Goal: Information Seeking & Learning: Learn about a topic

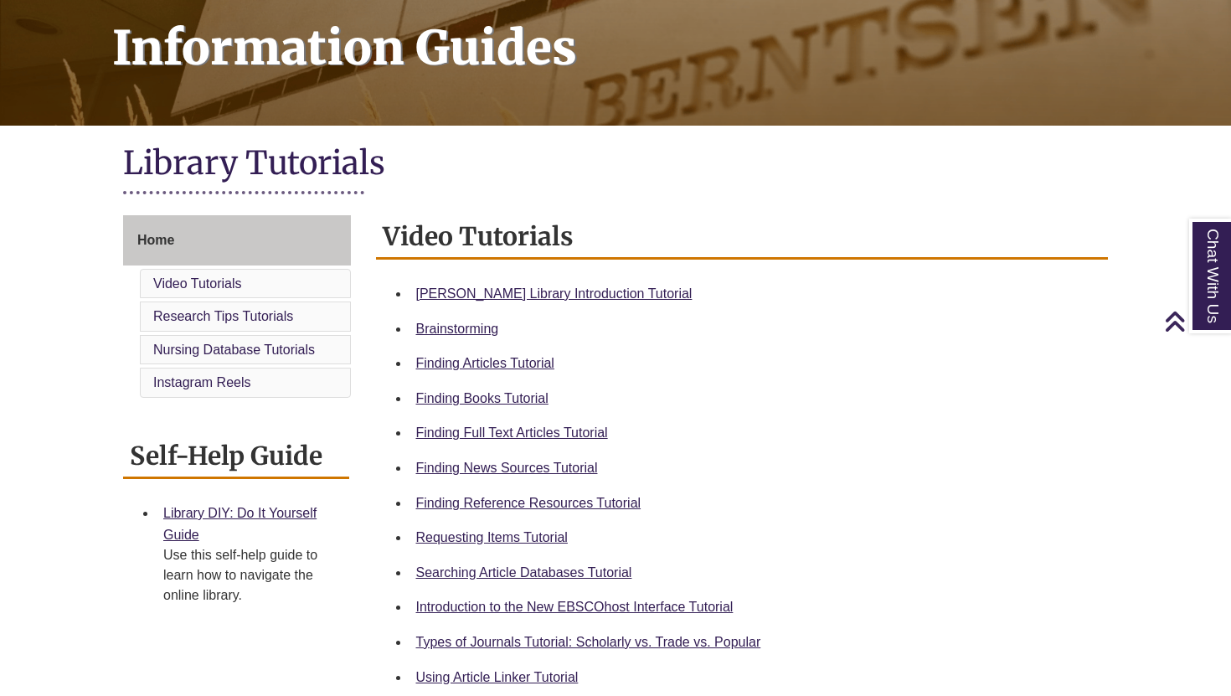
scroll to position [271, 0]
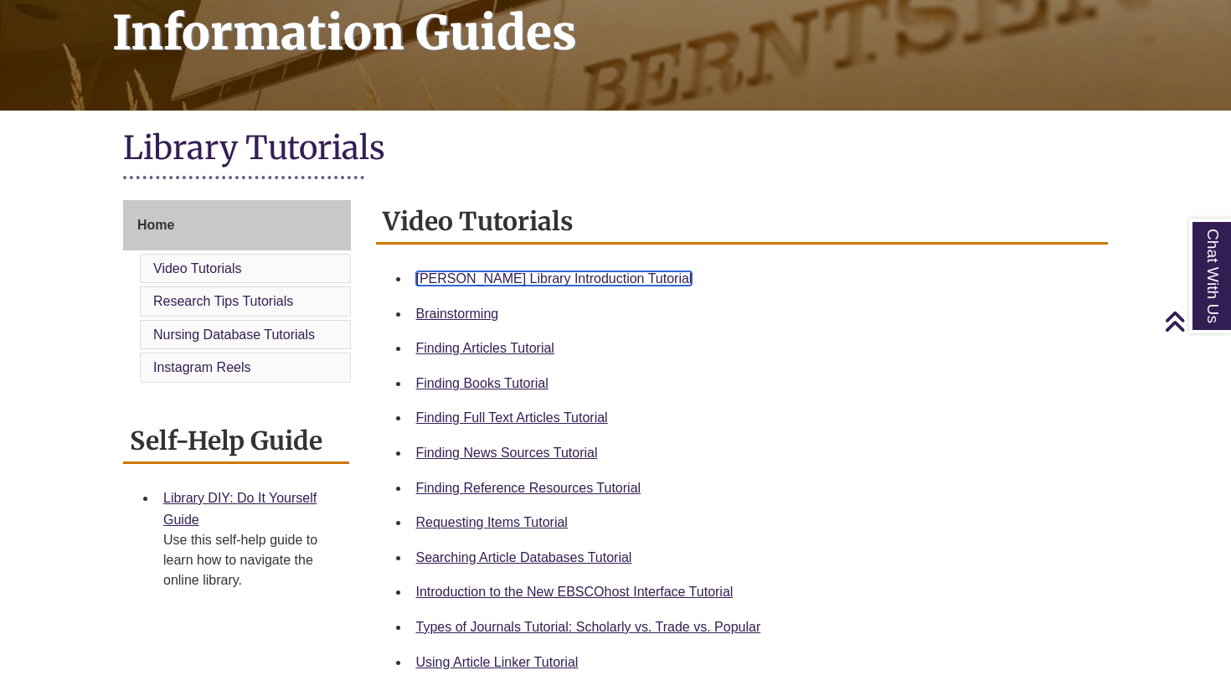
click at [538, 285] on link "Berntsen Library Introduction Tutorial" at bounding box center [554, 278] width 276 height 14
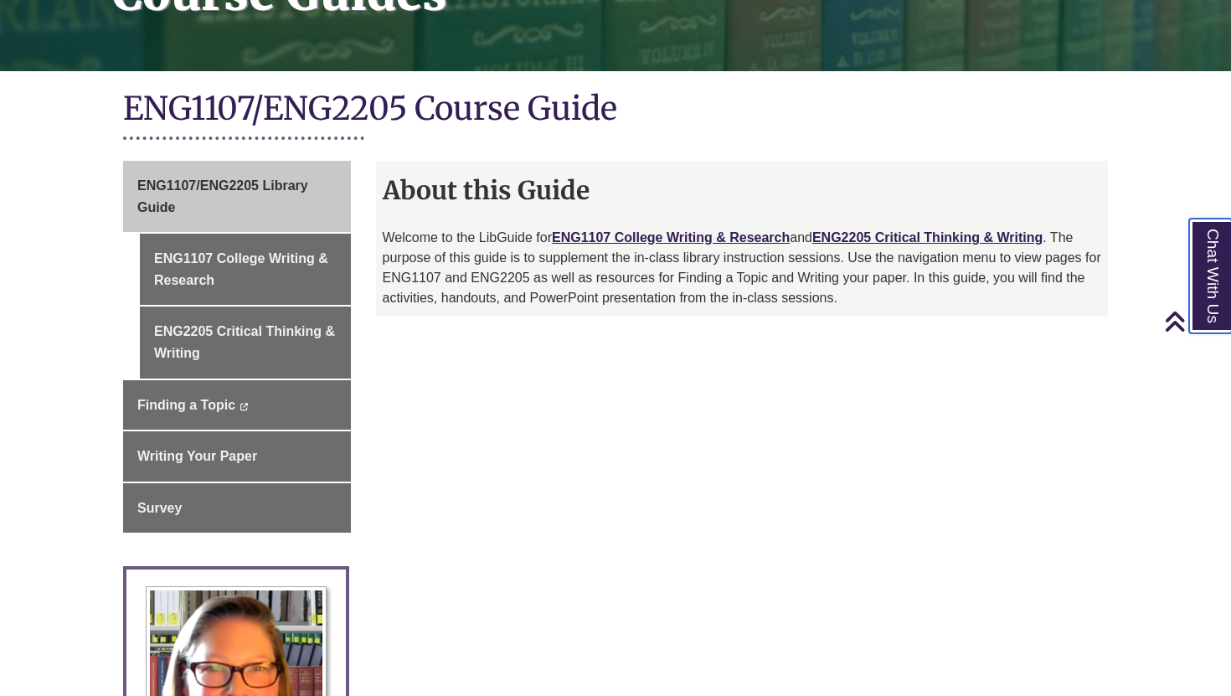
scroll to position [367, 0]
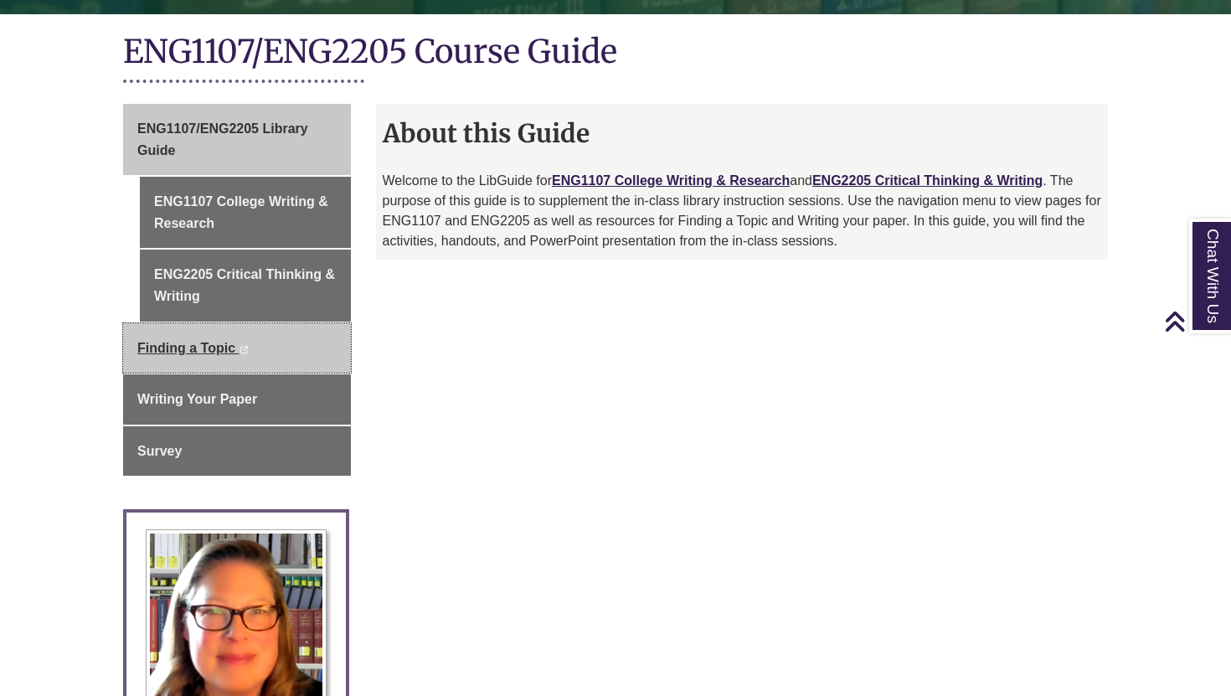
click at [146, 331] on link "Finding a Topic This link opens in a new window This link opens in a new window" at bounding box center [237, 348] width 228 height 50
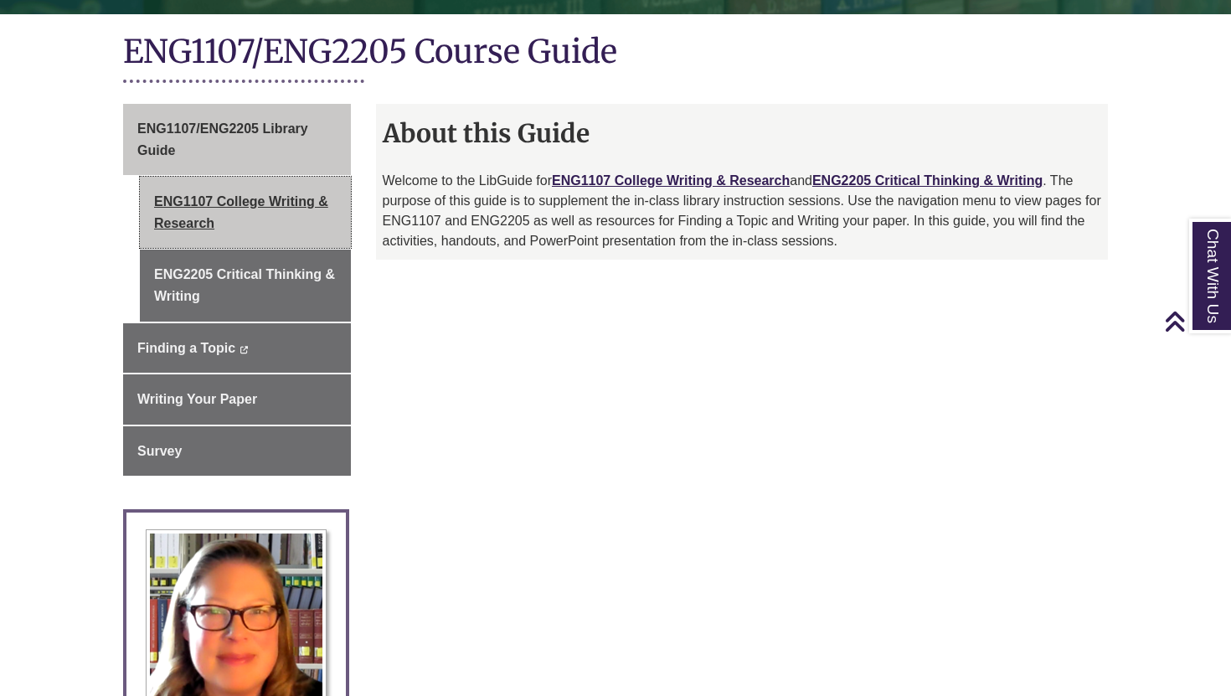
click at [161, 219] on link "ENG1107 College Writing & Research" at bounding box center [245, 212] width 211 height 71
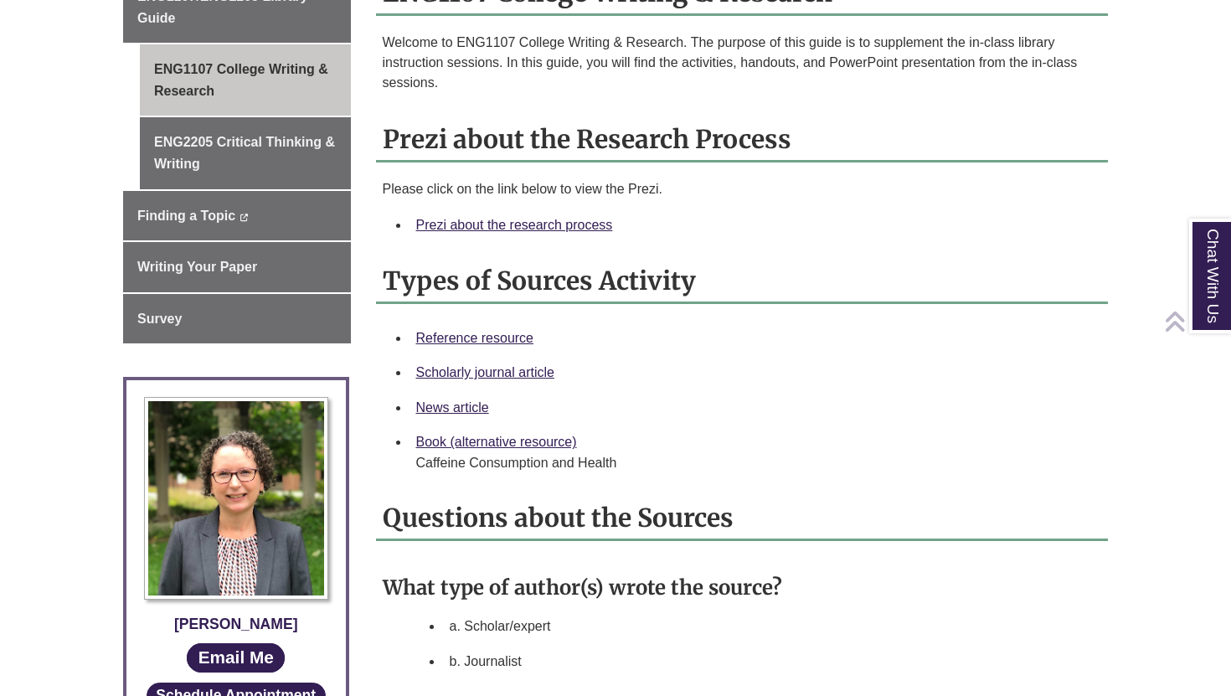
scroll to position [535, 0]
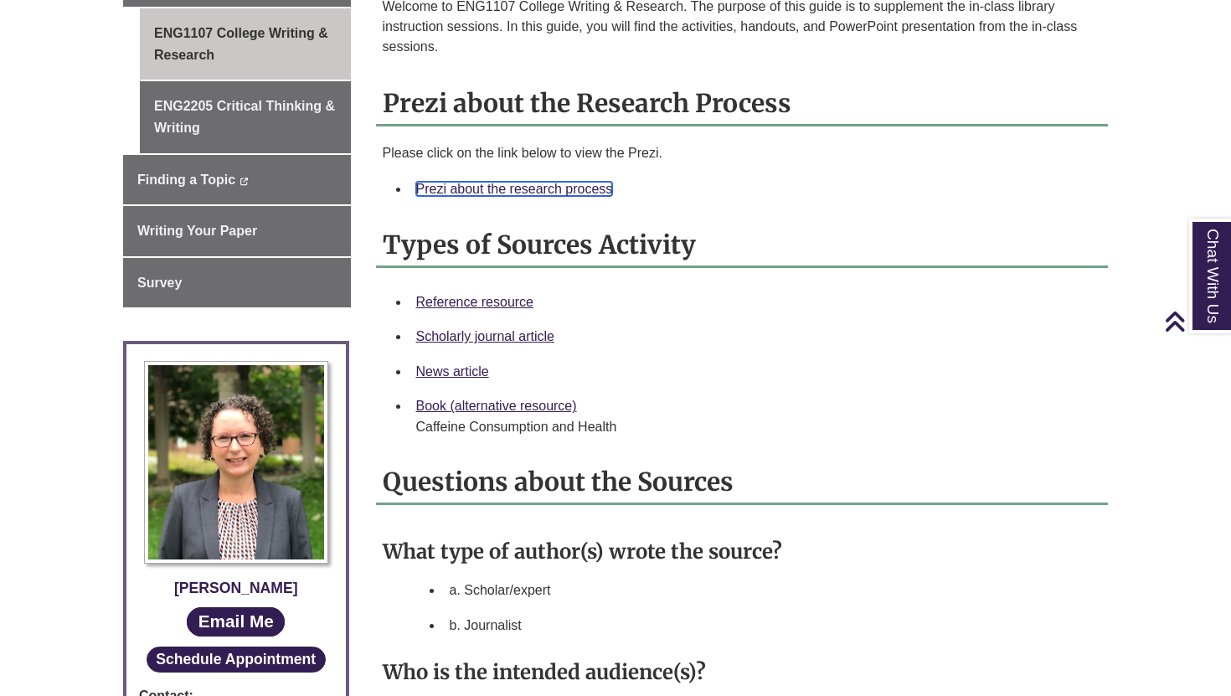
click at [441, 185] on link "Prezi about the research process" at bounding box center [514, 189] width 197 height 14
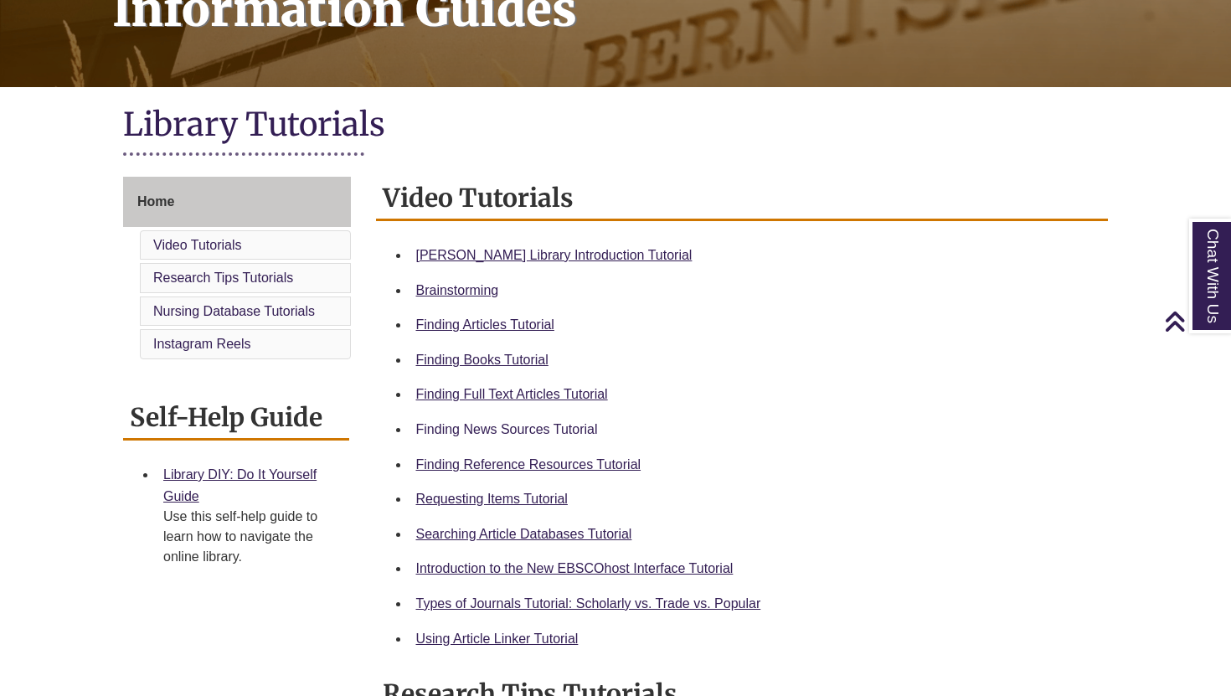
scroll to position [304, 0]
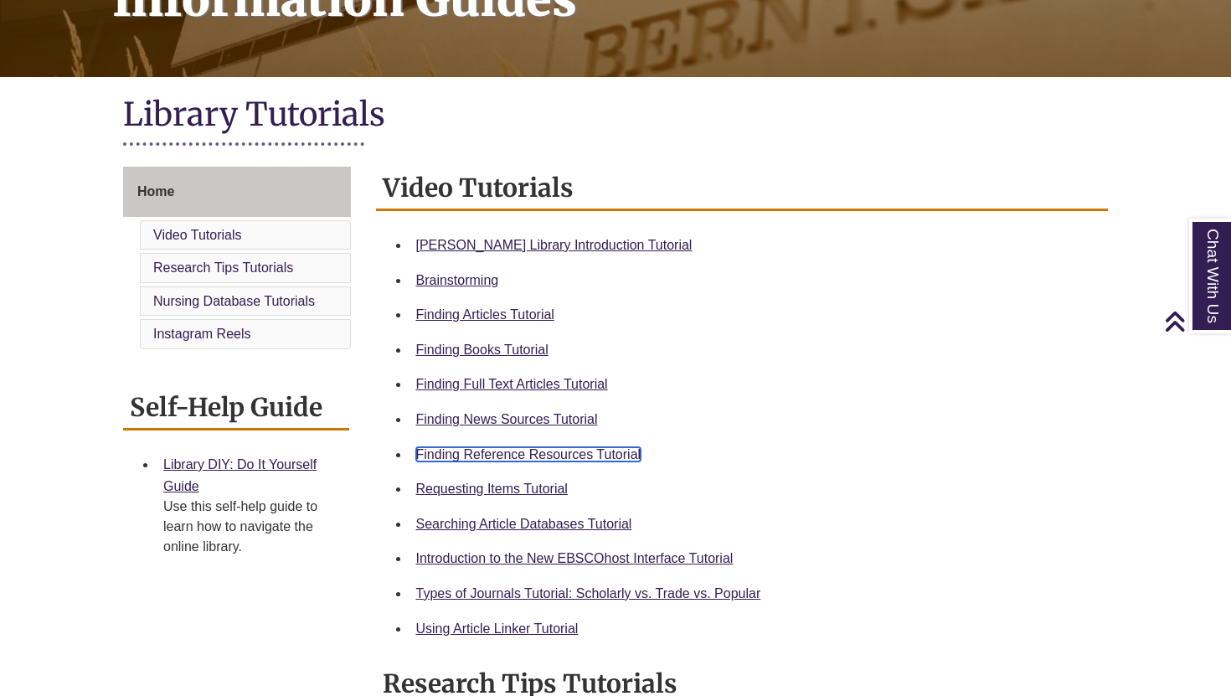
click at [466, 459] on link "Finding Reference Resources Tutorial" at bounding box center [528, 454] width 225 height 14
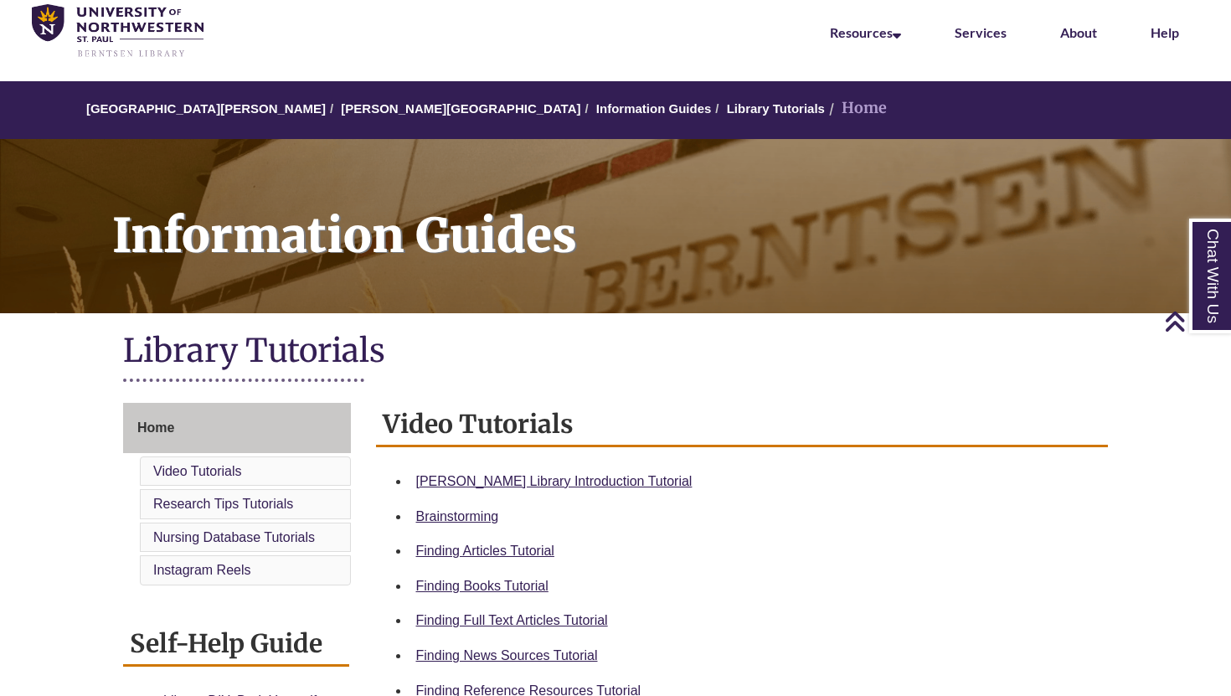
scroll to position [0, 0]
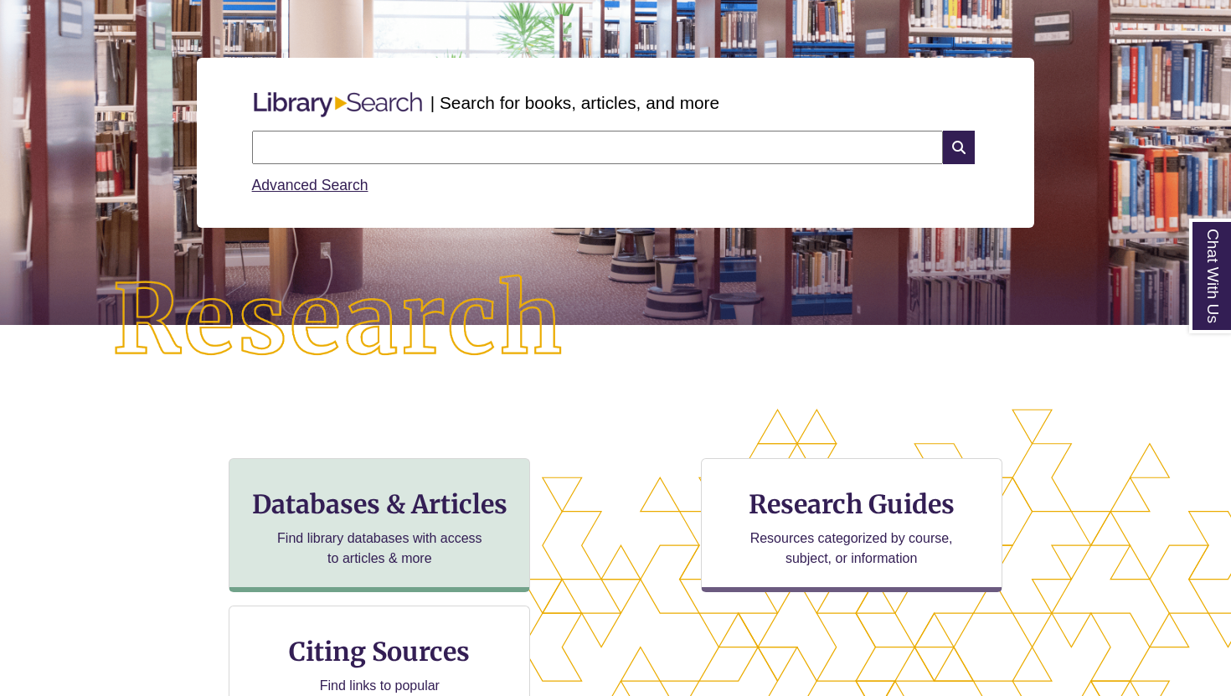
scroll to position [170, 0]
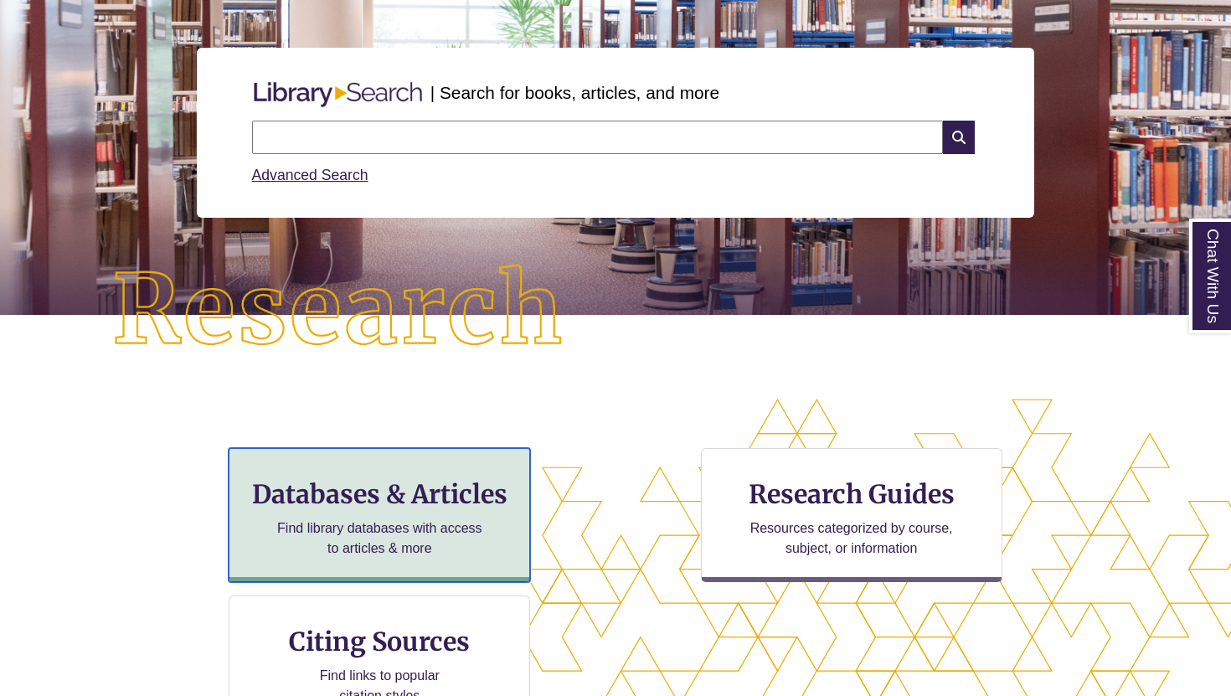
click at [377, 516] on div "Databases & Articles Find library databases with access to articles & more" at bounding box center [380, 515] width 302 height 134
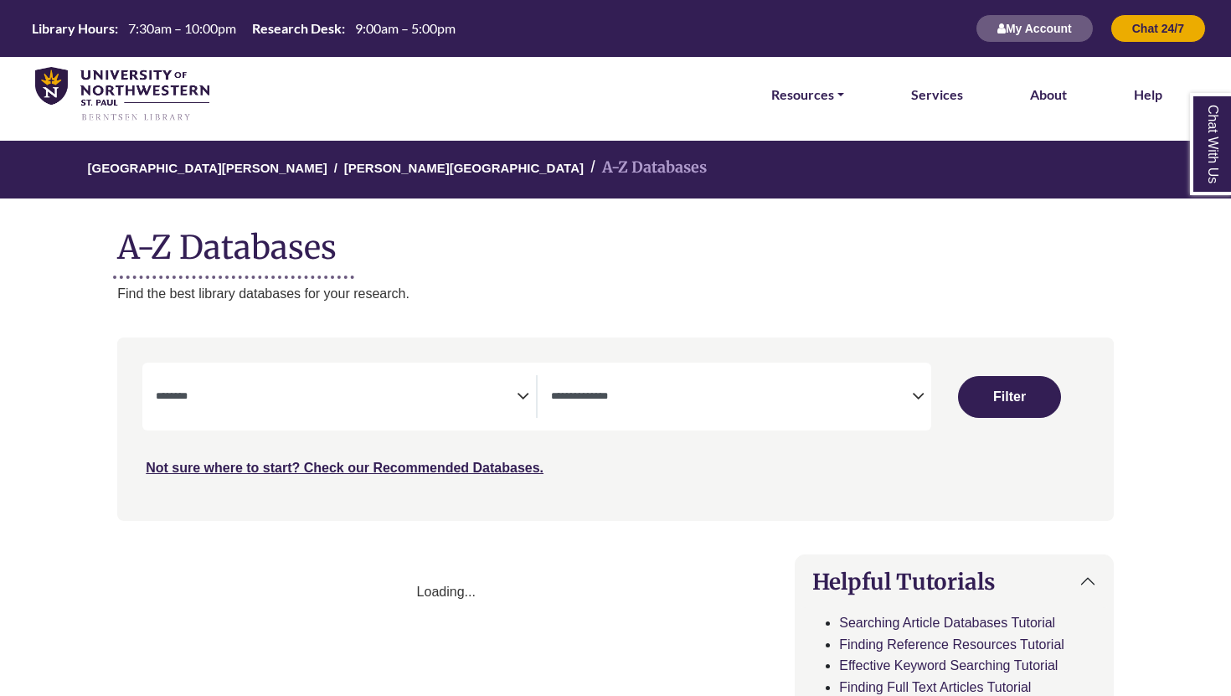
select select "Database Subject Filter"
select select "Database Types Filter"
select select "Database Subject Filter"
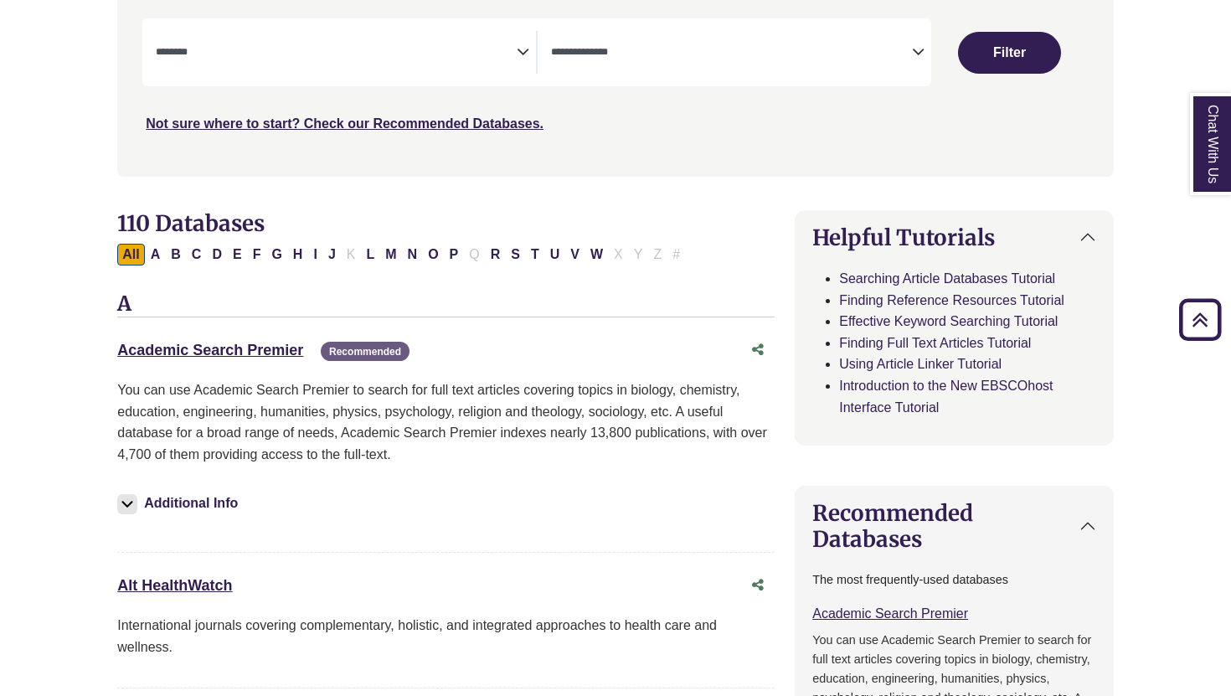
scroll to position [348, 0]
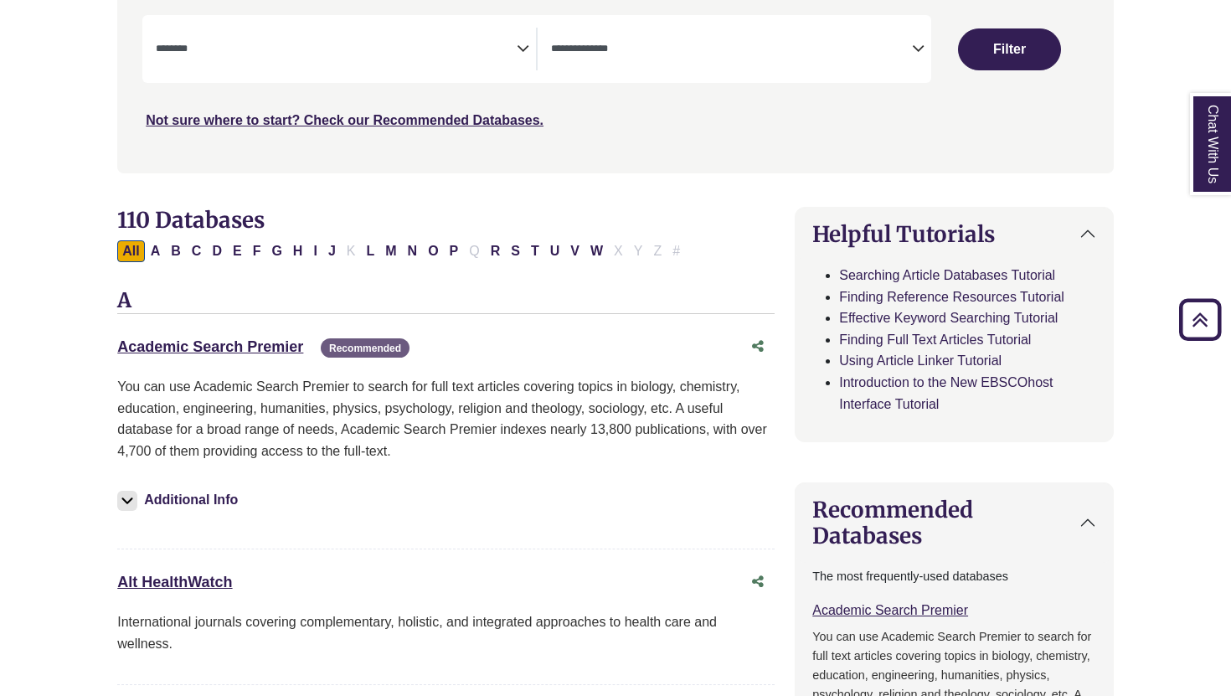
click at [599, 26] on div "**********" at bounding box center [536, 49] width 788 height 68
click at [600, 45] on textarea "Search" at bounding box center [731, 50] width 361 height 13
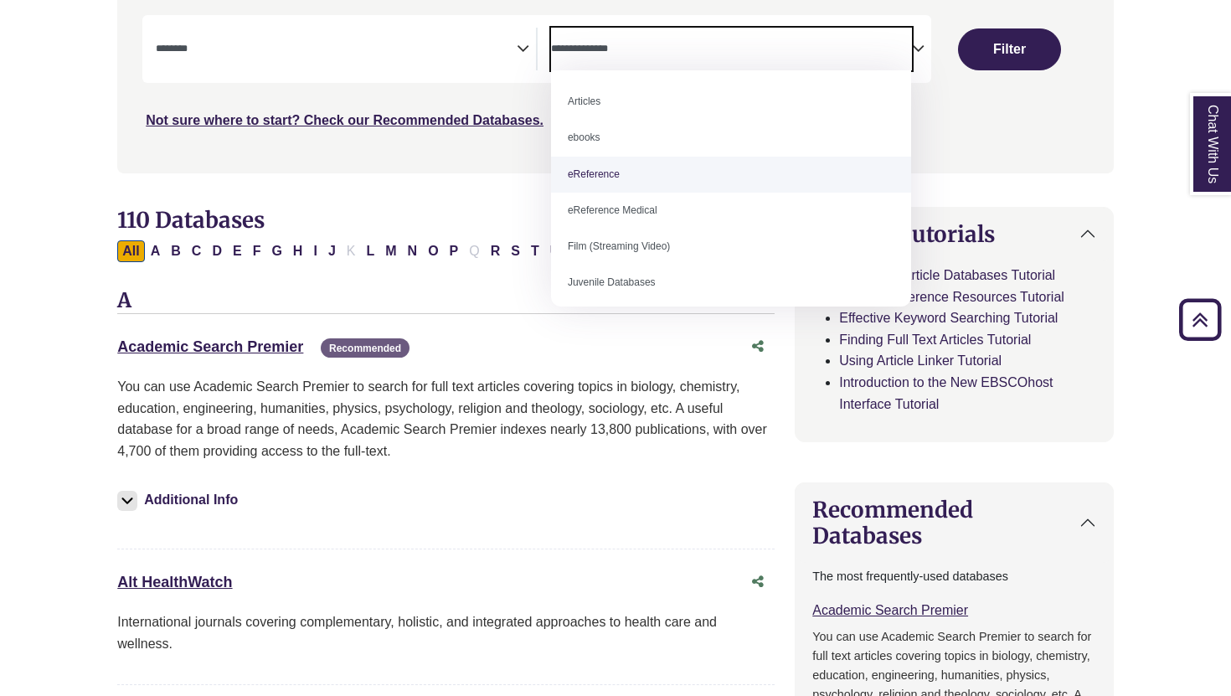
select select "*****"
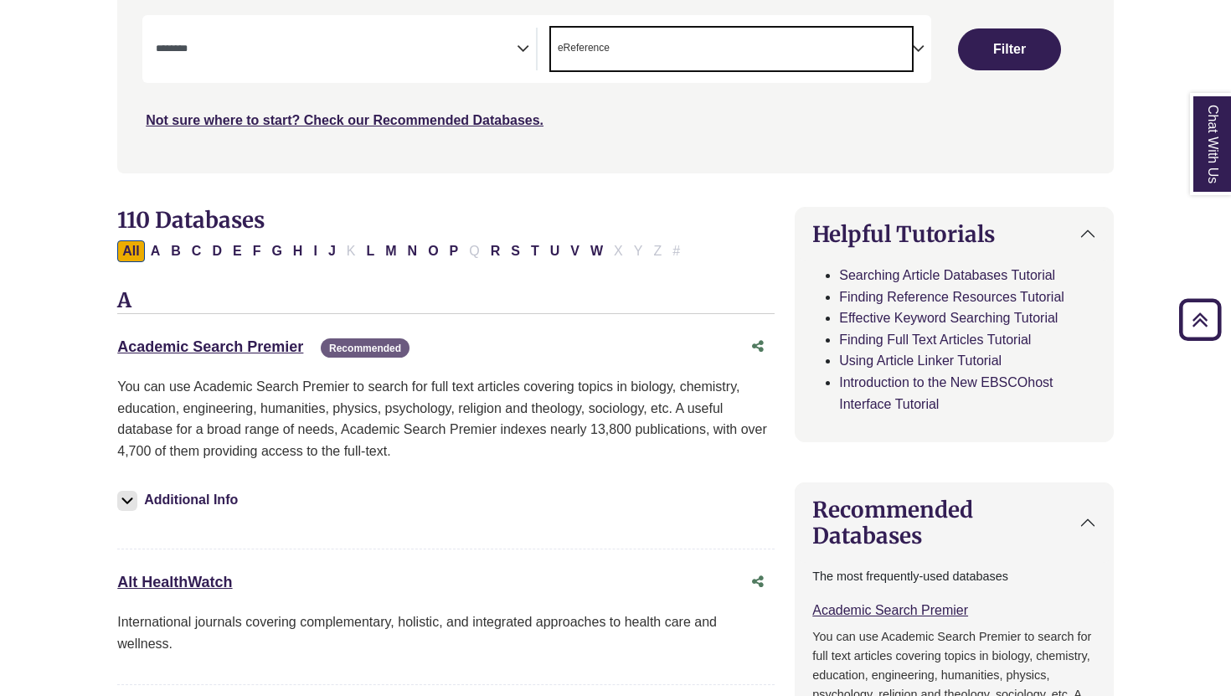
scroll to position [33, 0]
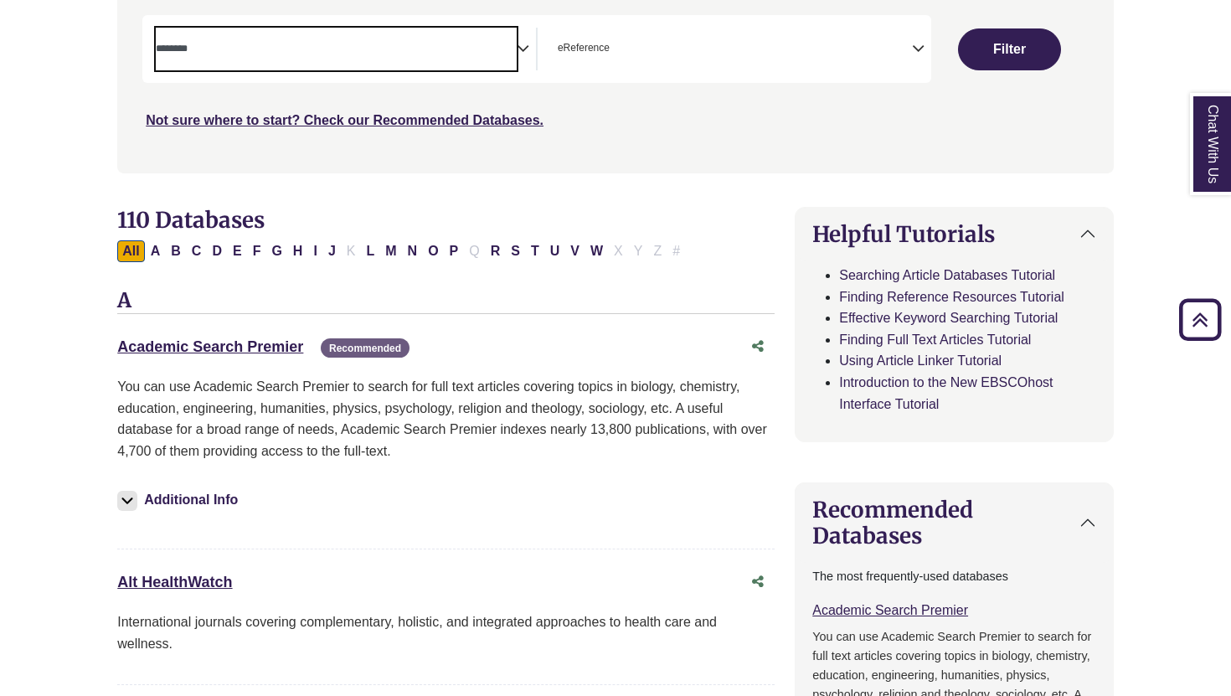
click at [430, 63] on span "Search filters" at bounding box center [336, 49] width 361 height 43
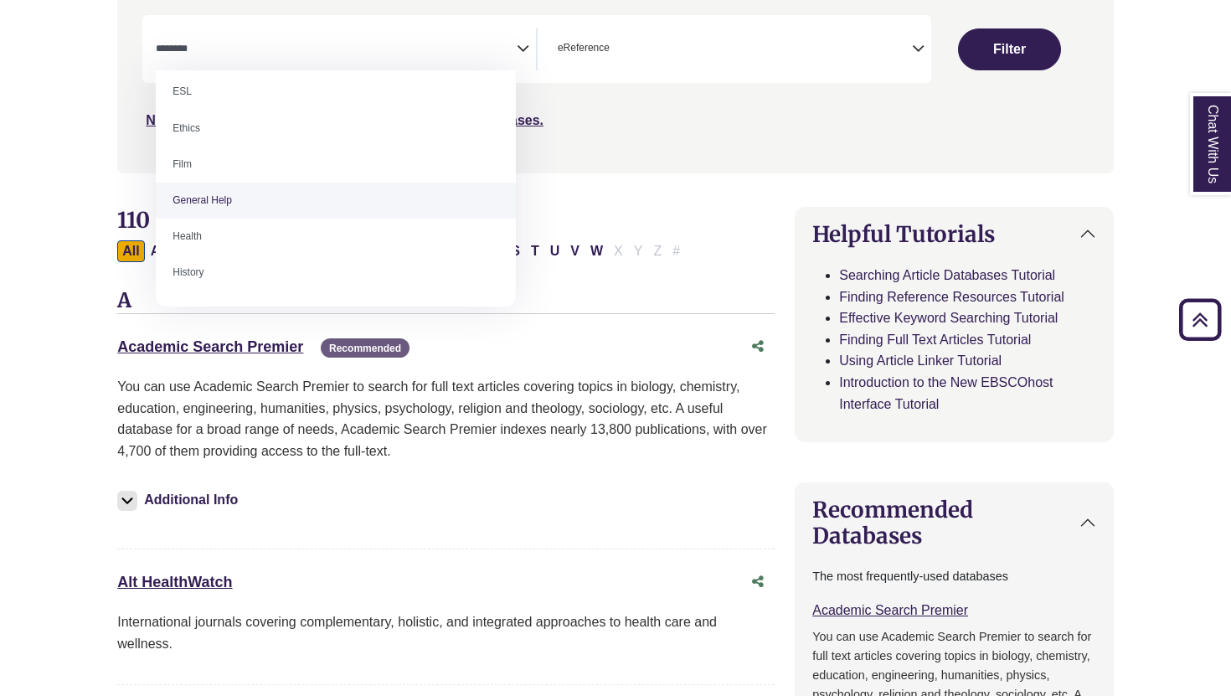
scroll to position [666, 0]
select select "*****"
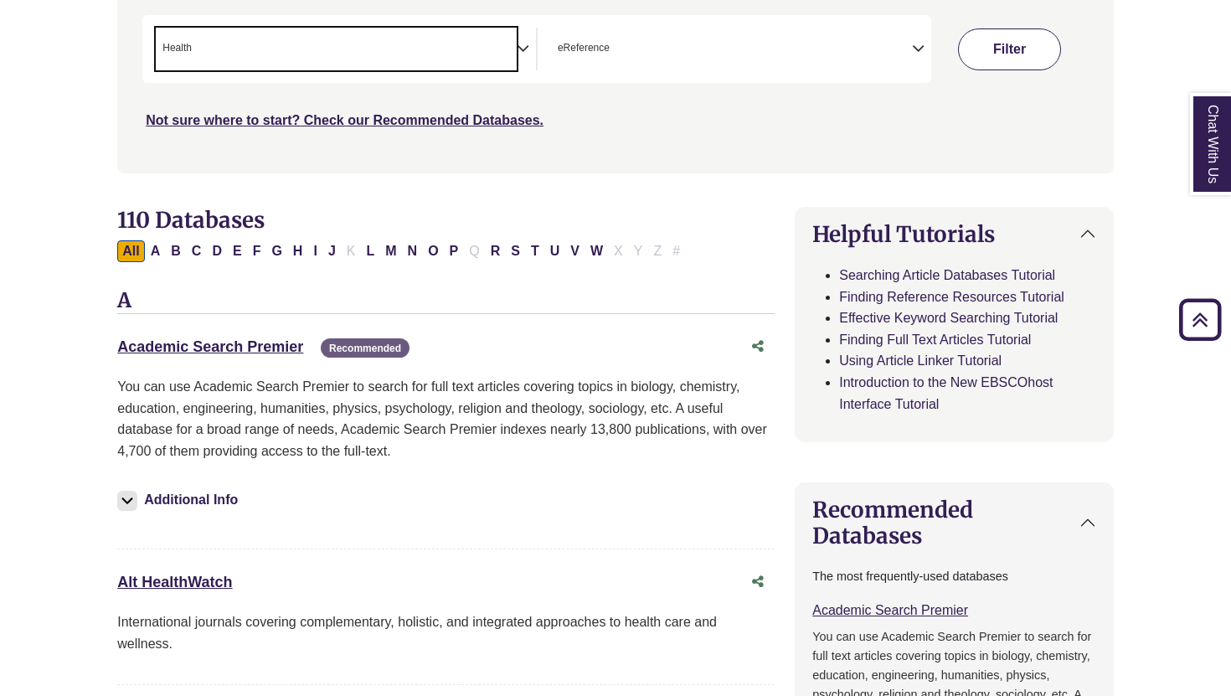
click at [982, 56] on button "Filter" at bounding box center [1009, 49] width 103 height 42
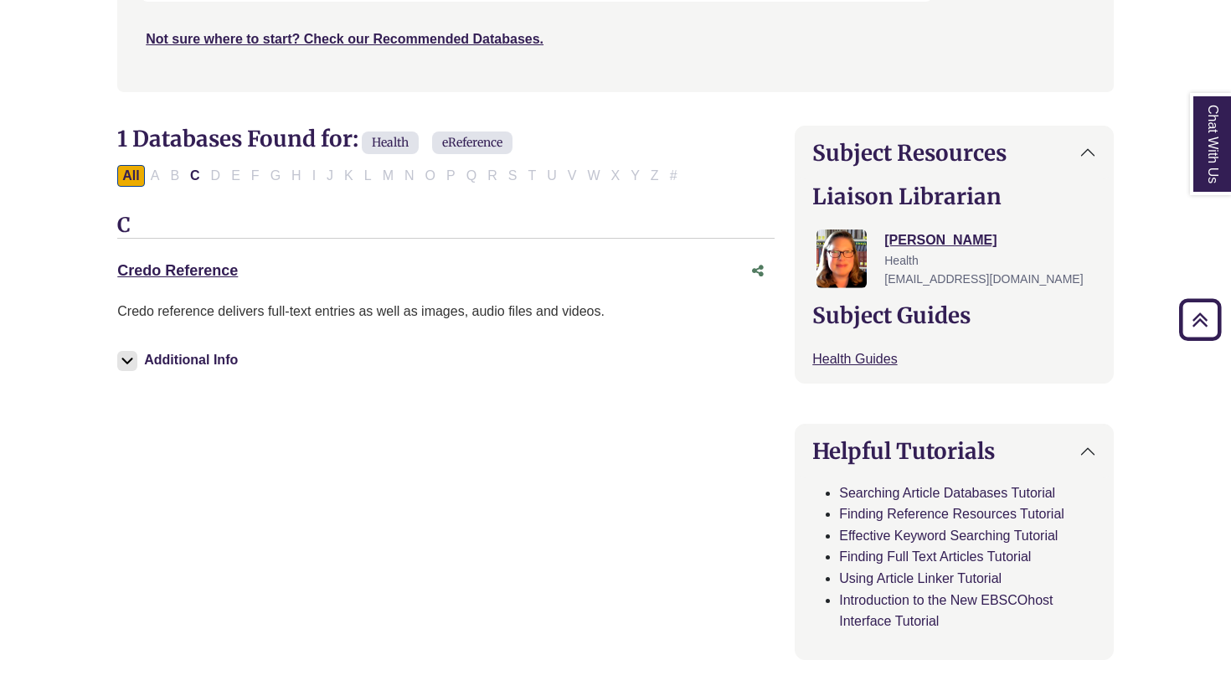
scroll to position [438, 0]
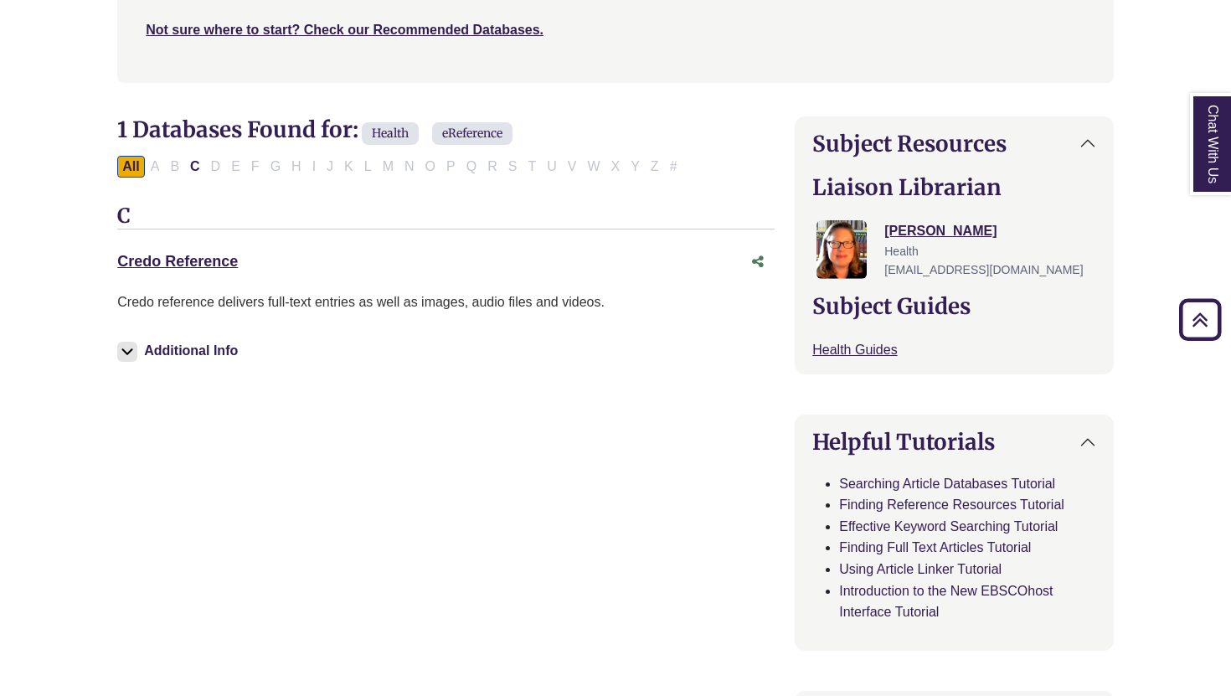
click at [126, 352] on img at bounding box center [127, 352] width 20 height 20
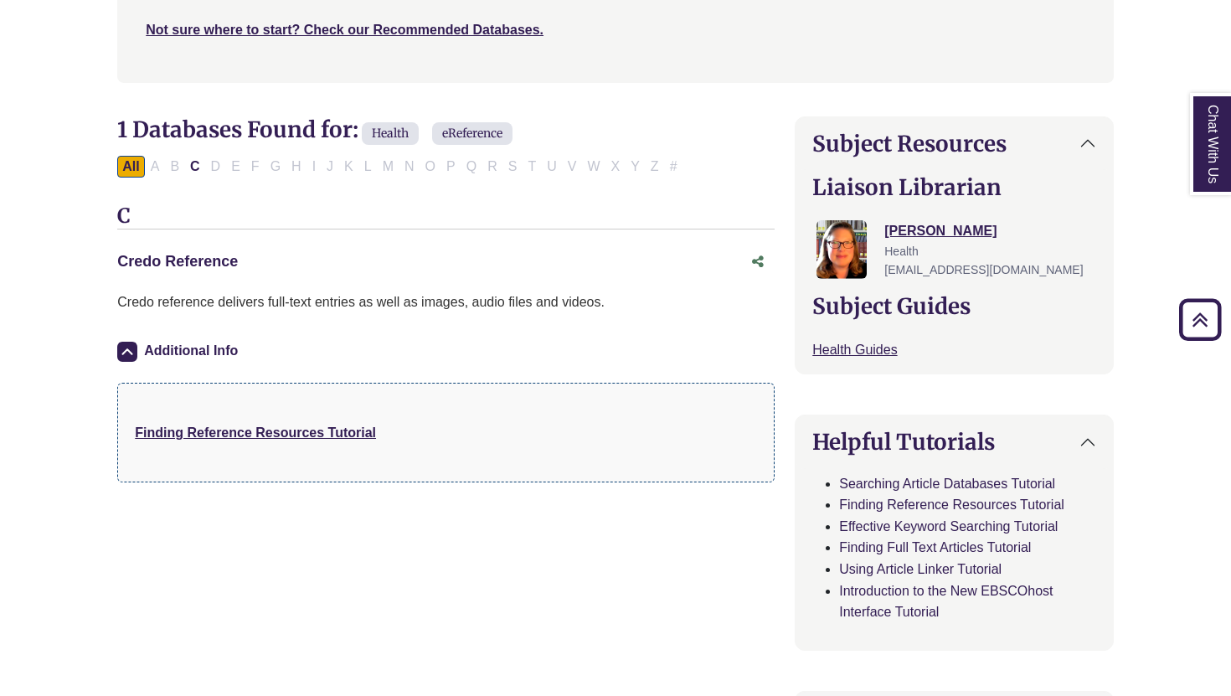
click at [155, 265] on link "Credo Reference This link opens in a new window" at bounding box center [177, 261] width 121 height 17
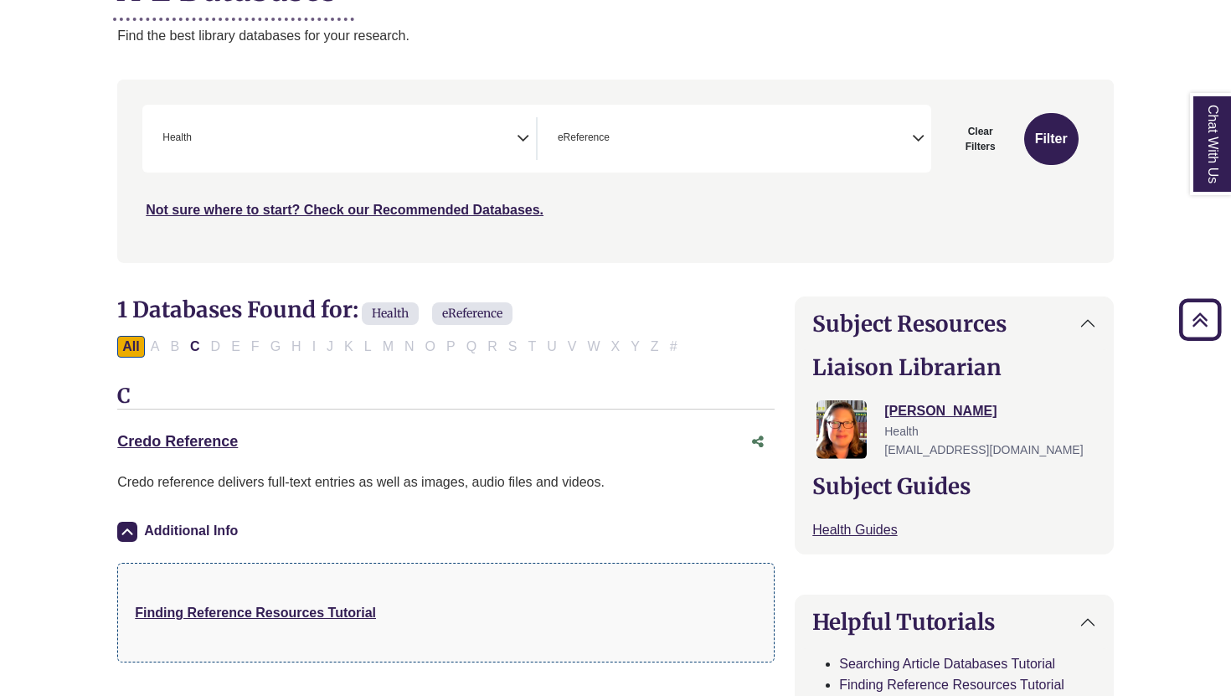
scroll to position [0, 0]
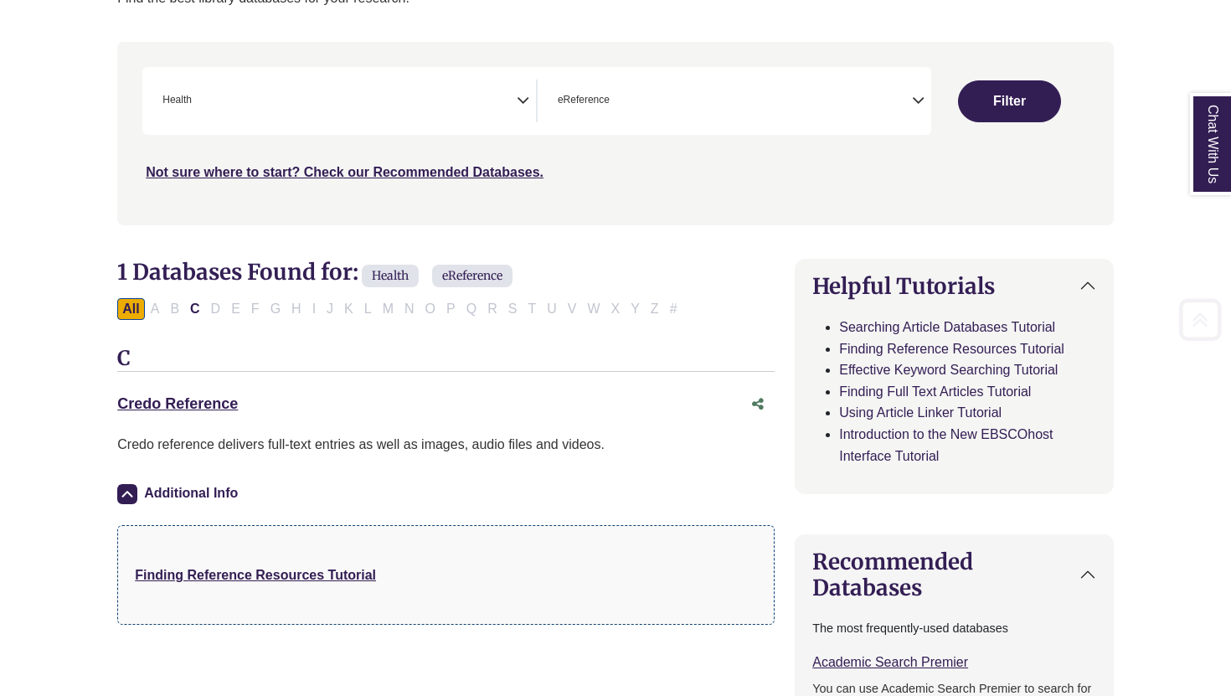
select select "Database Subject Filter"
select select "Database Types Filter"
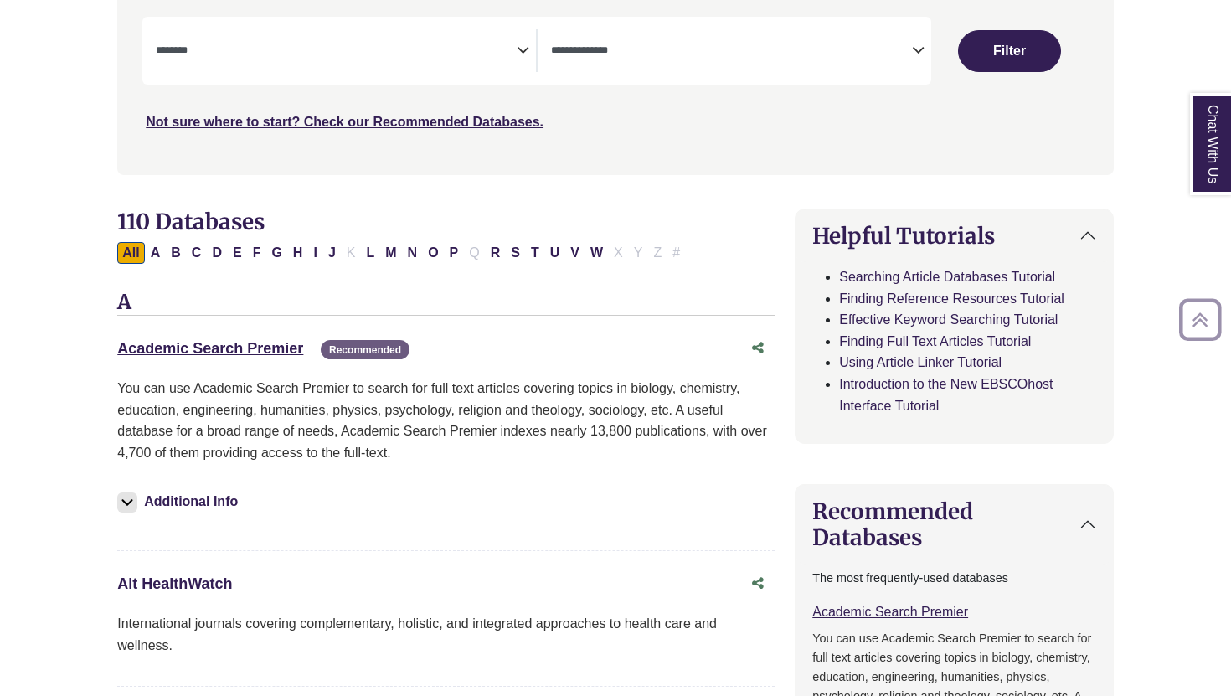
scroll to position [348, 0]
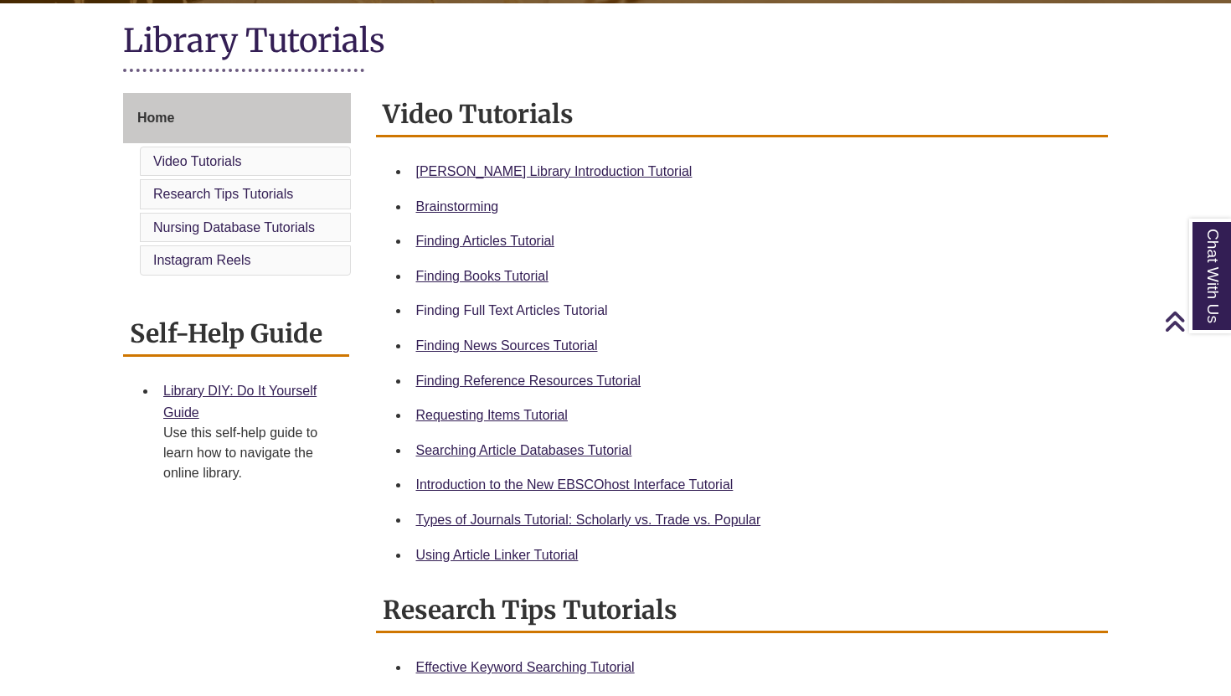
scroll to position [379, 0]
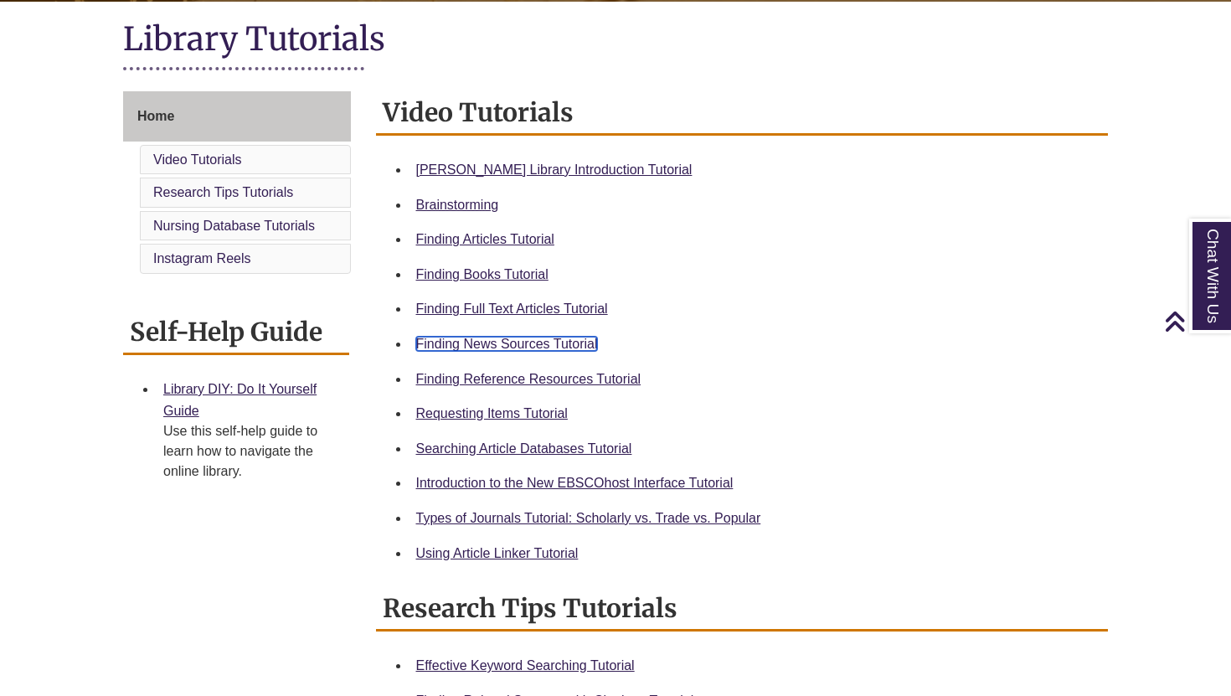
click at [464, 339] on link "Finding News Sources Tutorial" at bounding box center [507, 344] width 182 height 14
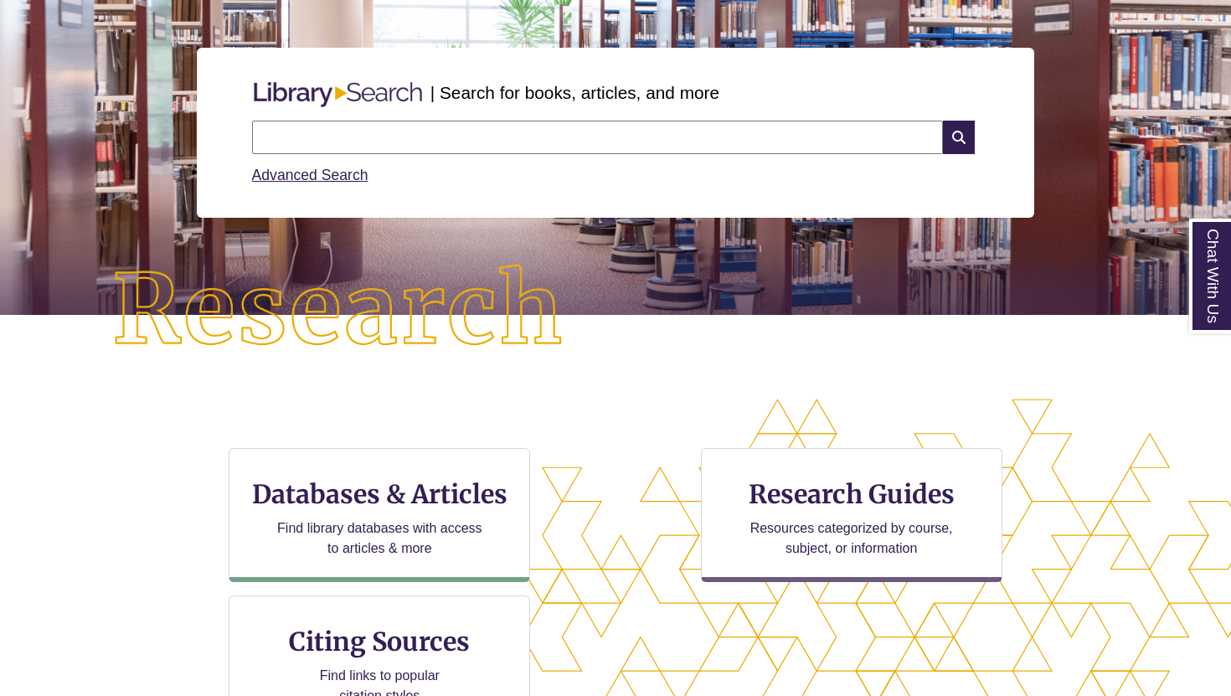
click at [382, 142] on input "text" at bounding box center [597, 138] width 691 height 34
type input "**********"
